Goal: Information Seeking & Learning: Check status

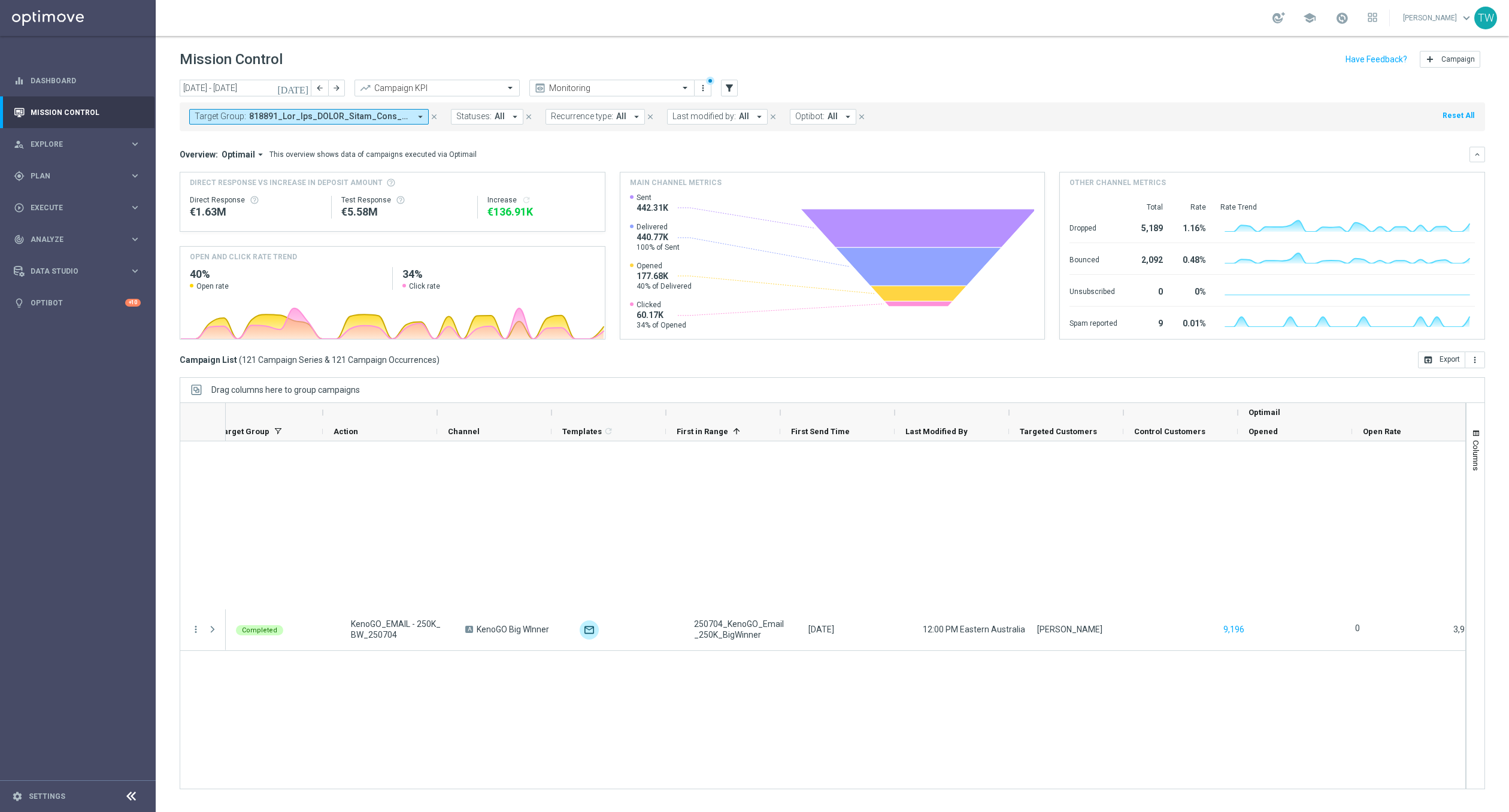
scroll to position [0, 132]
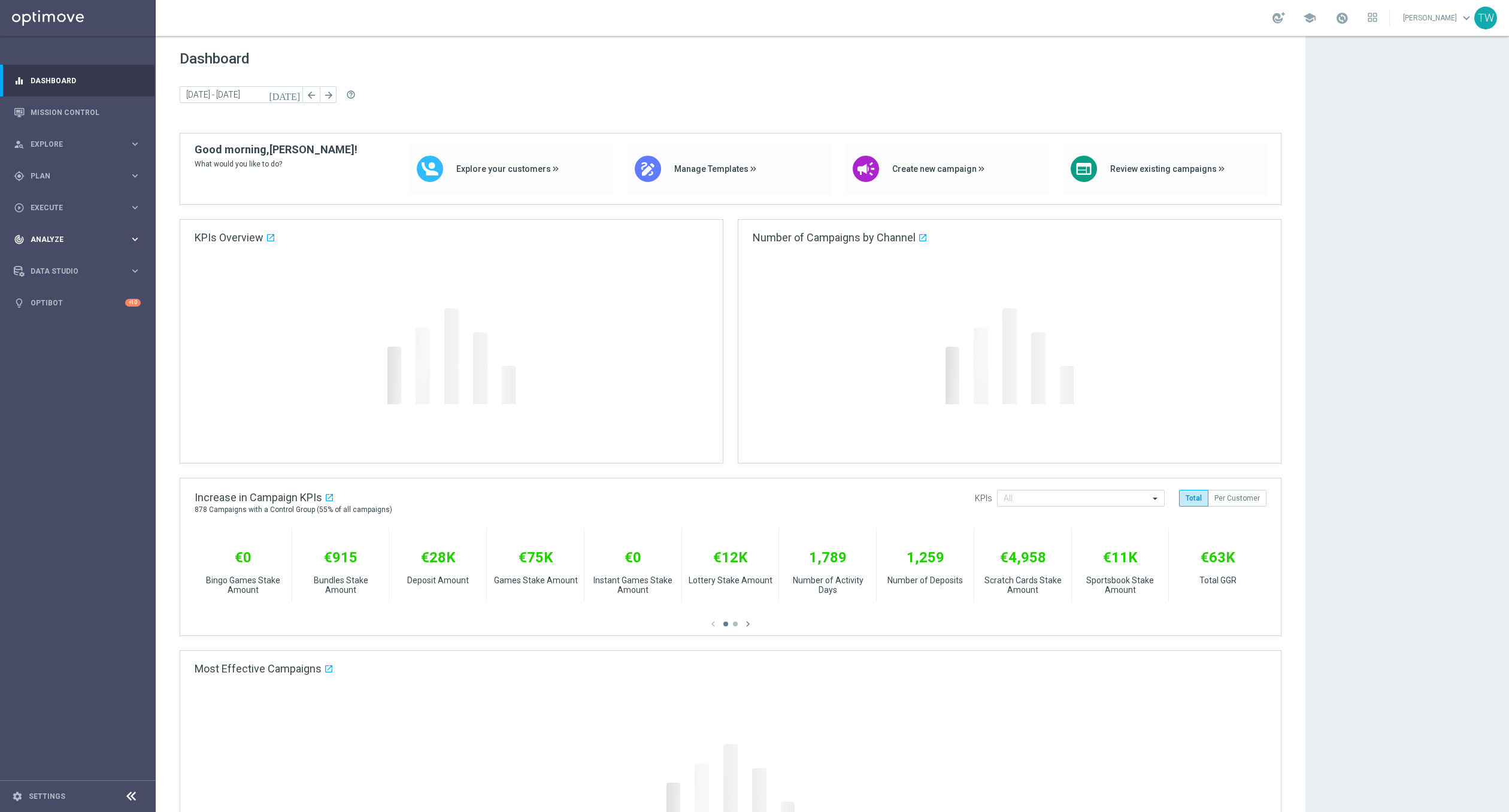
click at [85, 229] on div "track_changes Analyze keyboard_arrow_right" at bounding box center [77, 239] width 155 height 32
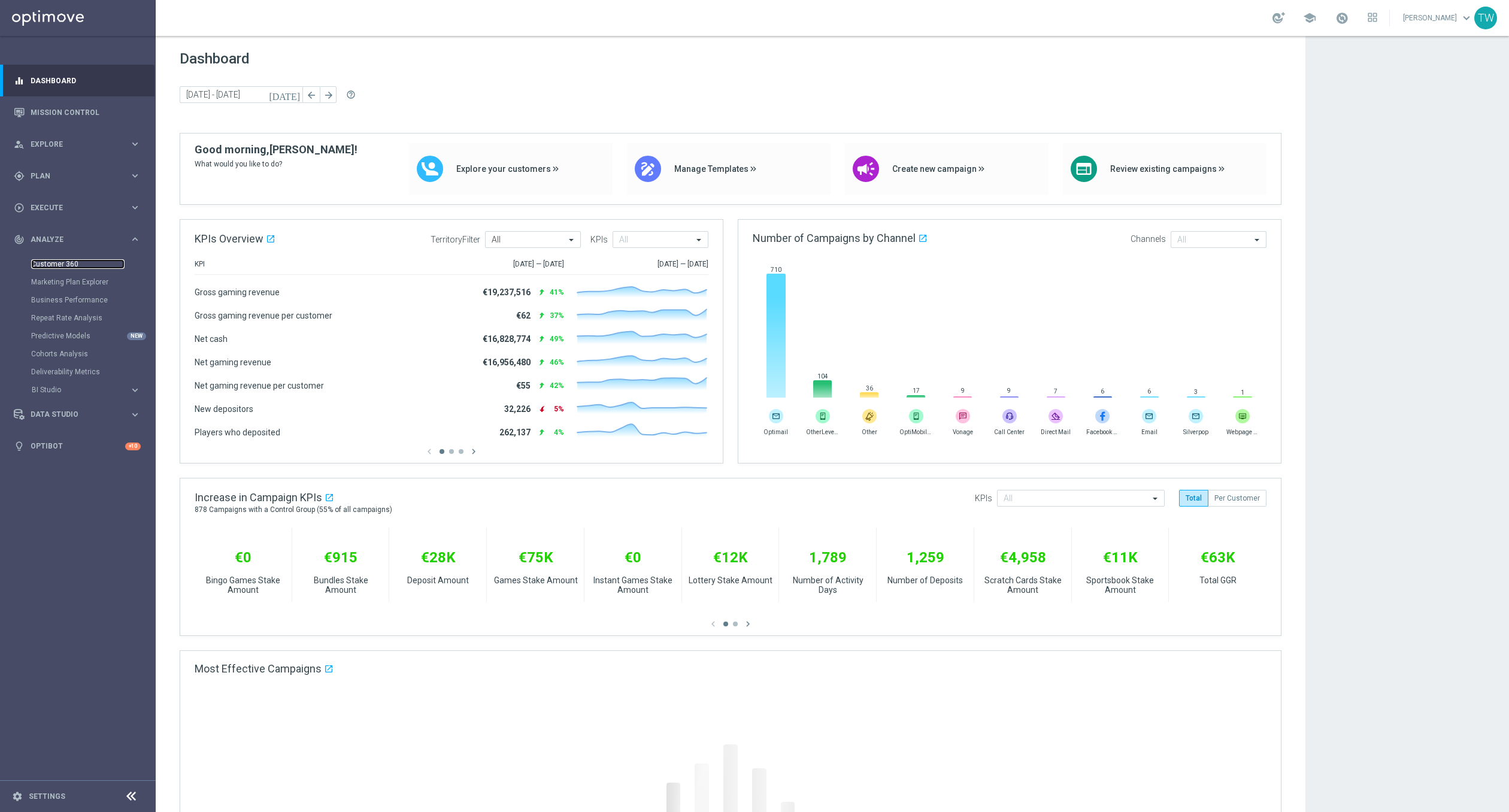
click at [60, 262] on link "Customer 360" at bounding box center [78, 264] width 93 height 10
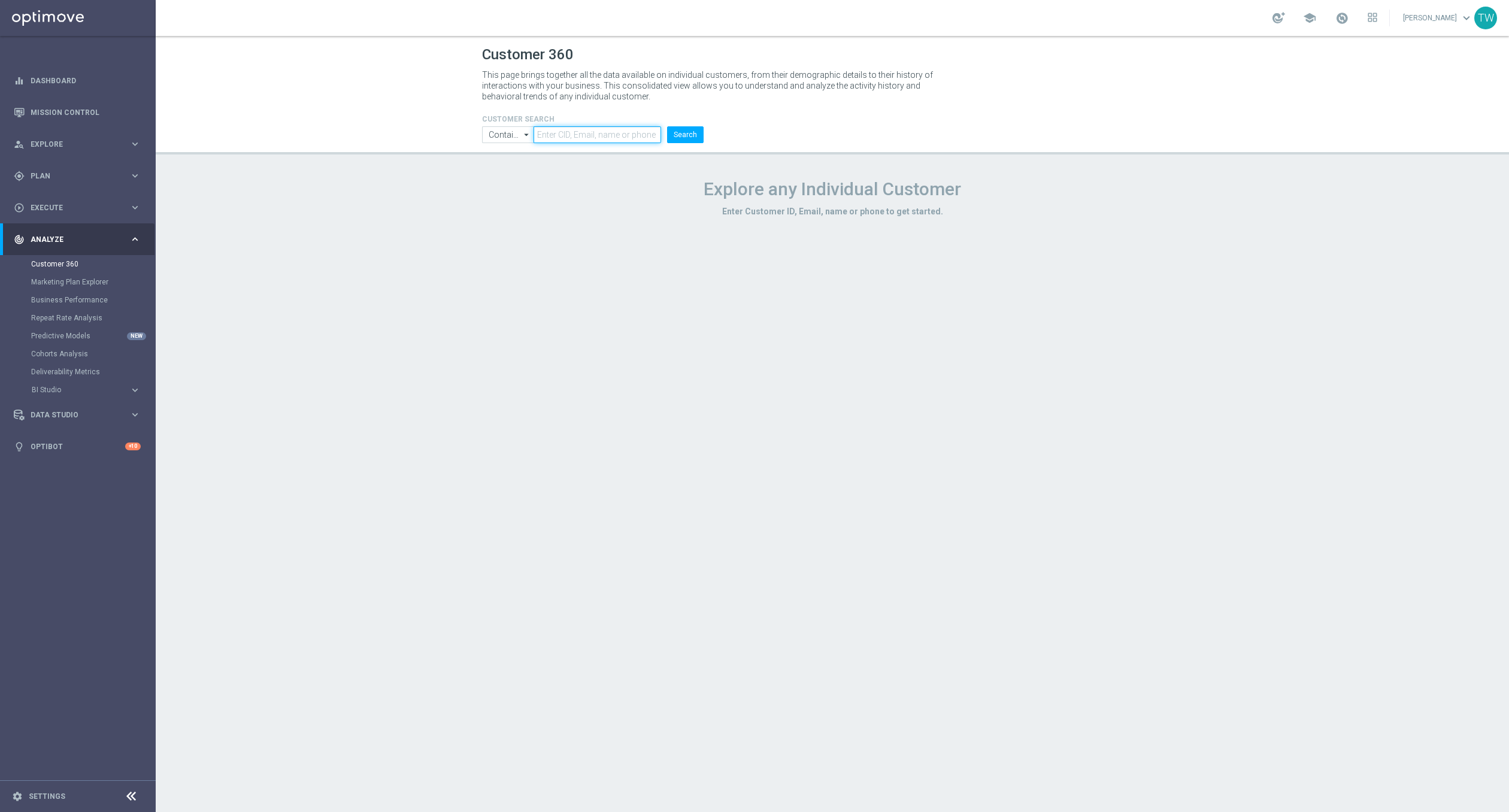
click at [579, 130] on input "text" at bounding box center [598, 134] width 128 height 16
paste input "21201647"
type input "21201647"
click at [679, 135] on button "Search" at bounding box center [686, 134] width 37 height 16
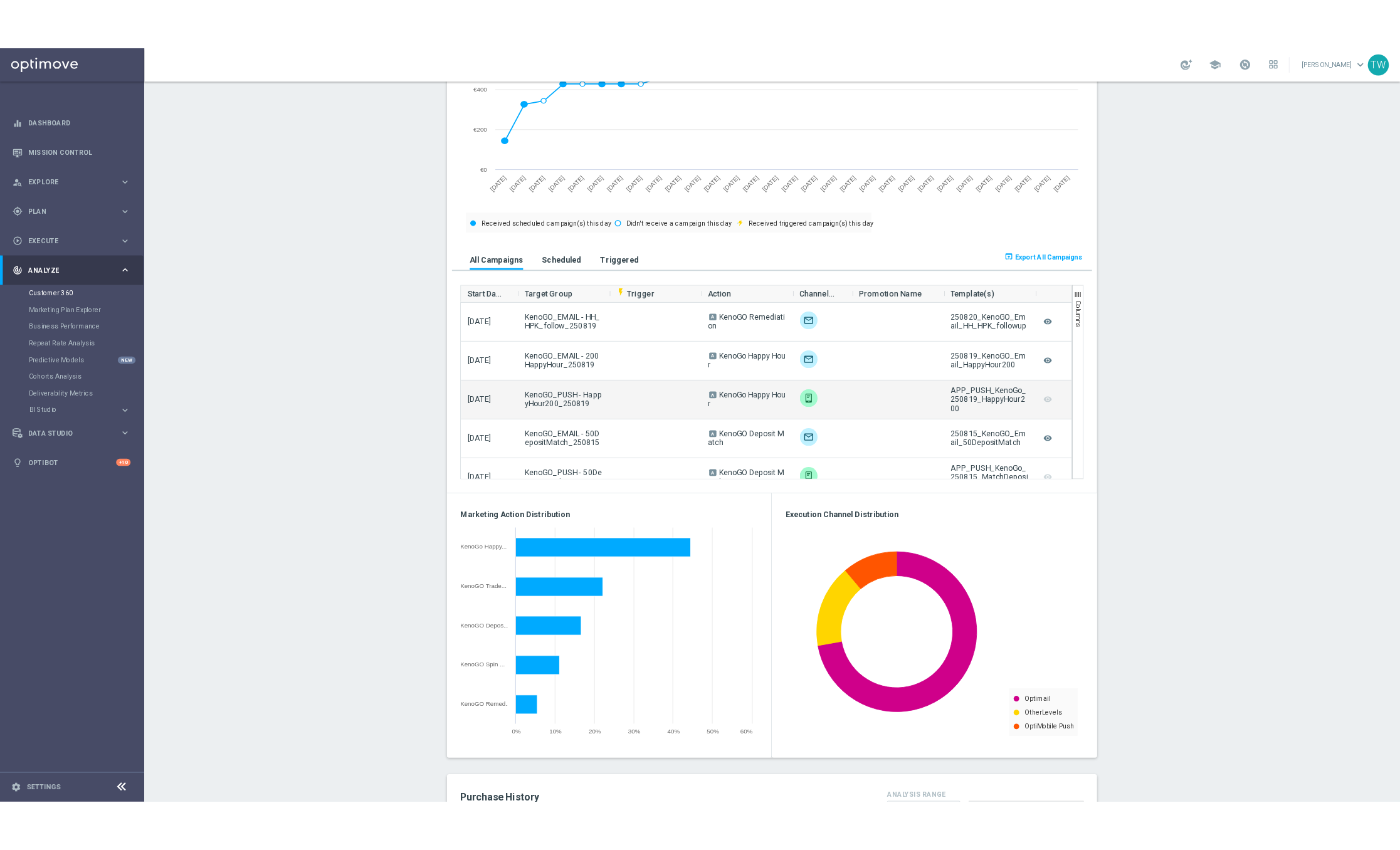
scroll to position [638, 0]
